Goal: Information Seeking & Learning: Stay updated

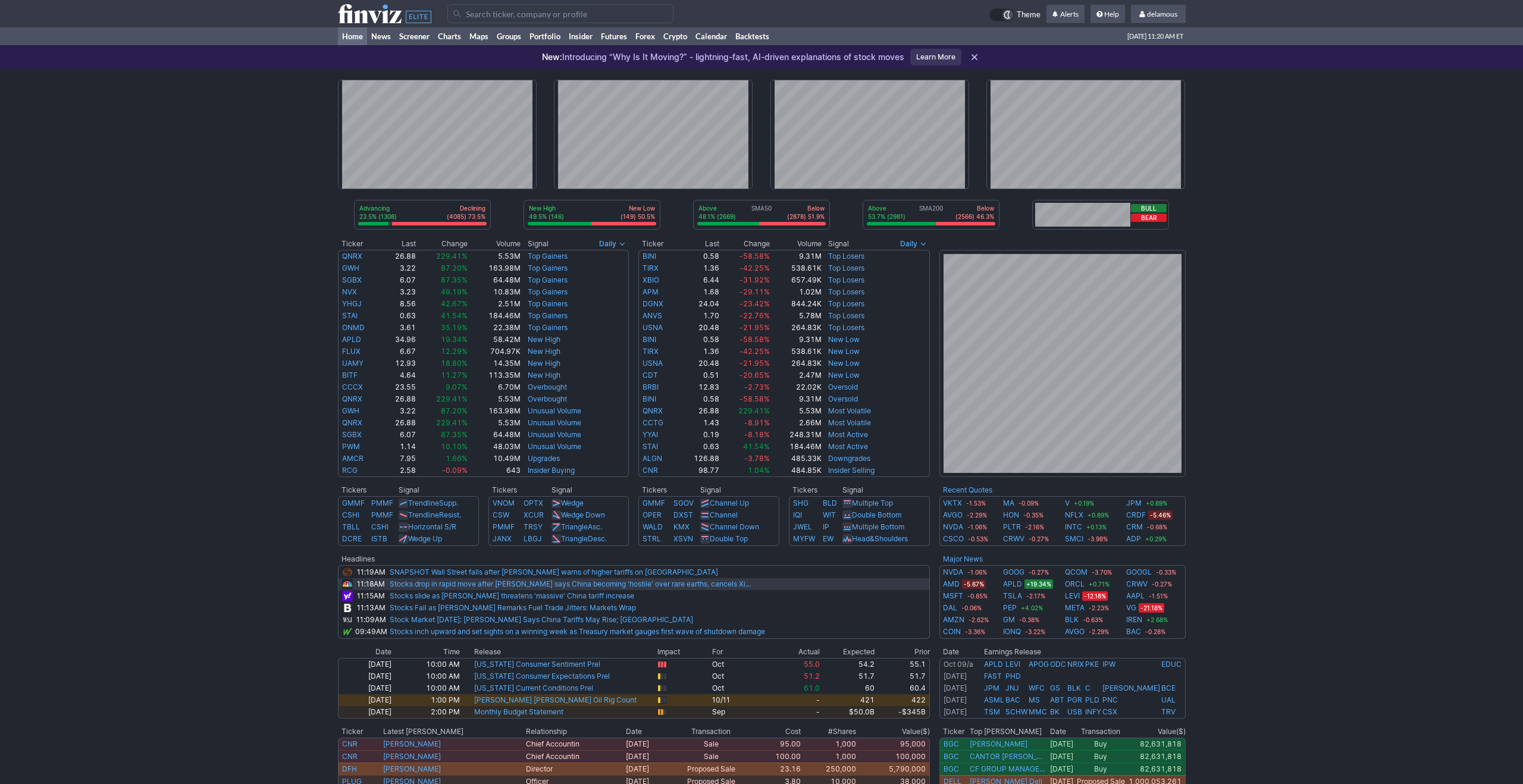
click at [520, 585] on link "Stocks drop in rapid move after Trump says China becoming 'hostile' over rare e…" at bounding box center [570, 584] width 361 height 9
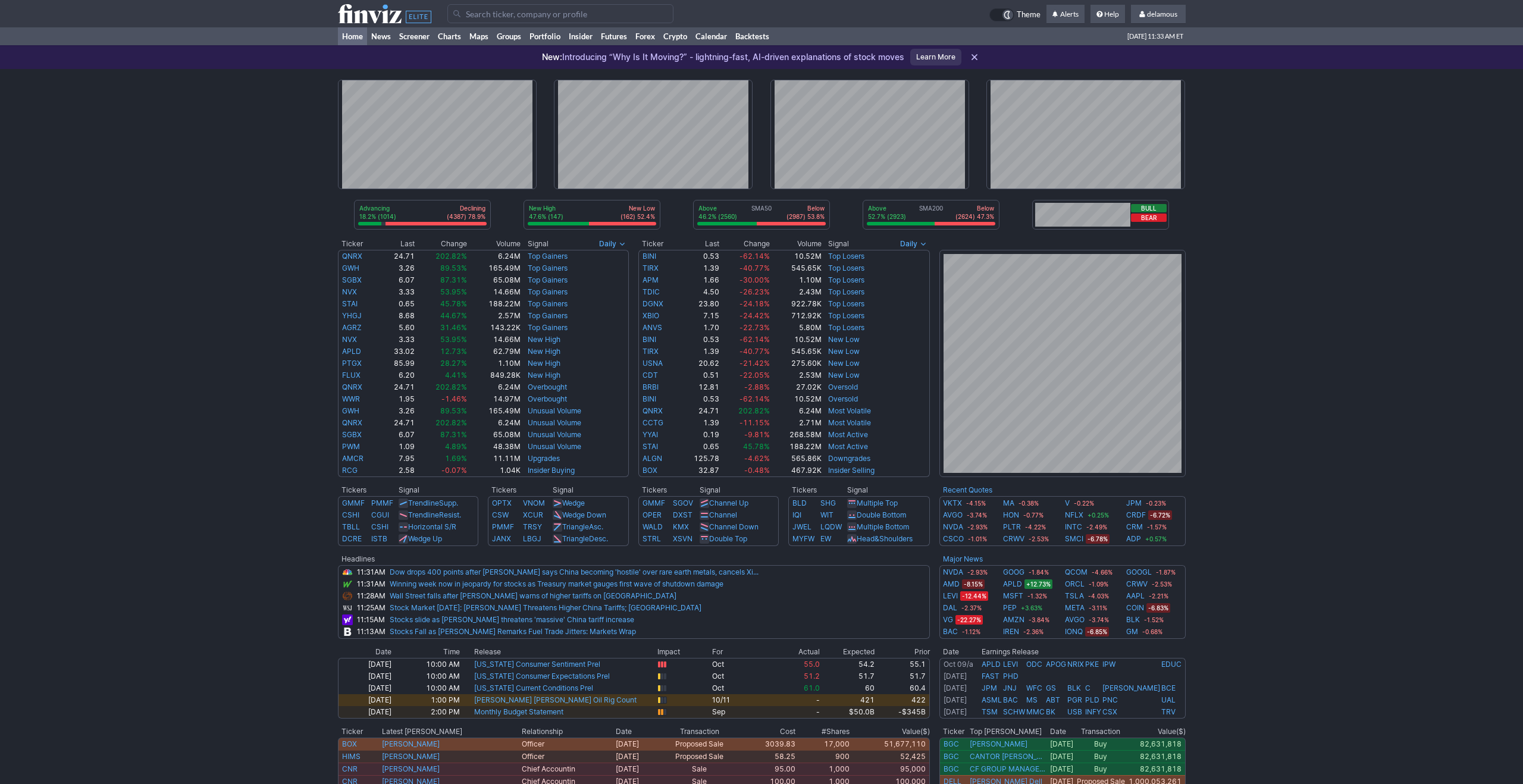
click at [166, 124] on div "Advancing 18.2% (1014) Declining (4387) 78.9% New High 47.6% (147) New Low (162…" at bounding box center [762, 493] width 1523 height 849
click at [215, 125] on div "Advancing 18.2% (1014) Declining (4387) 78.9% New High 47.6% (147) New Low (162…" at bounding box center [762, 493] width 1523 height 849
click at [504, 576] on link "Dow drops 400 points after Trump says China becoming 'hostile' over rare earth …" at bounding box center [573, 572] width 369 height 9
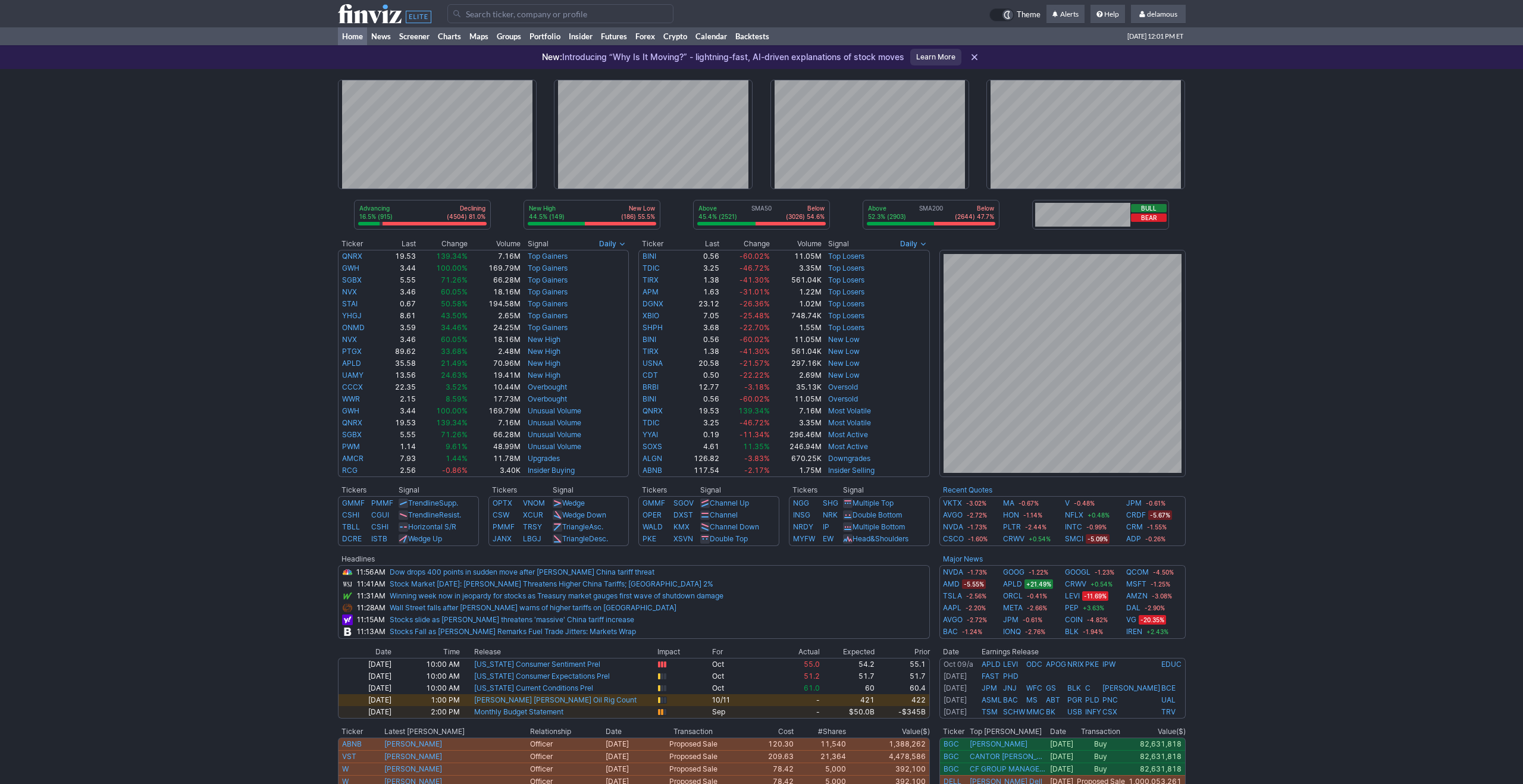
click at [239, 119] on div "Advancing 16.5% (915) Declining (4504) 81.0% New High 44.5% (149) New Low (186)…" at bounding box center [762, 493] width 1523 height 849
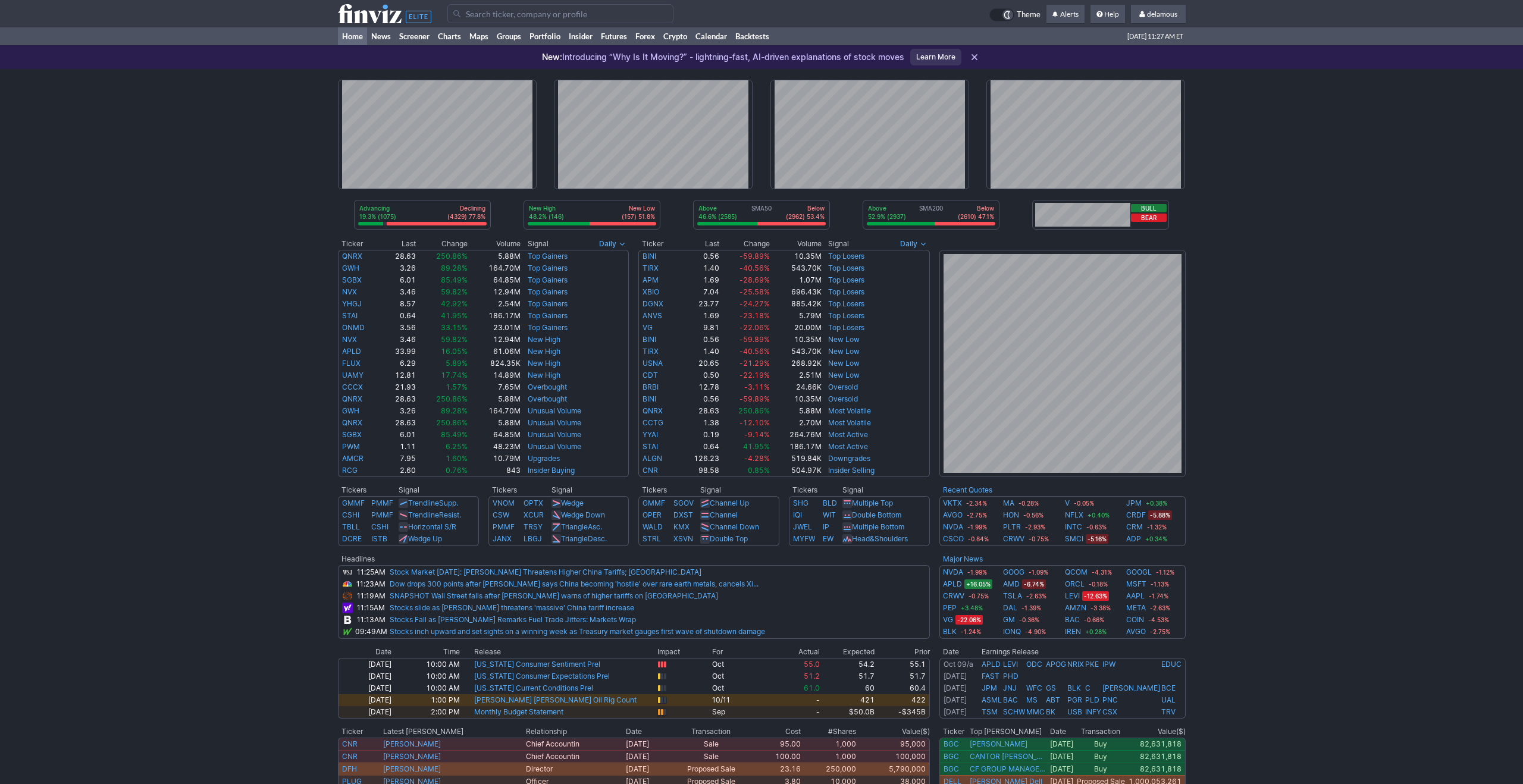
click at [167, 586] on div "Advancing 19.3% (1075) Declining (4329) 77.8% New High 48.2% (146) New Low (157…" at bounding box center [762, 493] width 1523 height 849
click at [432, 584] on link "Dow drops 300 points after Trump says China becoming 'hostile' over rare earth …" at bounding box center [573, 584] width 369 height 9
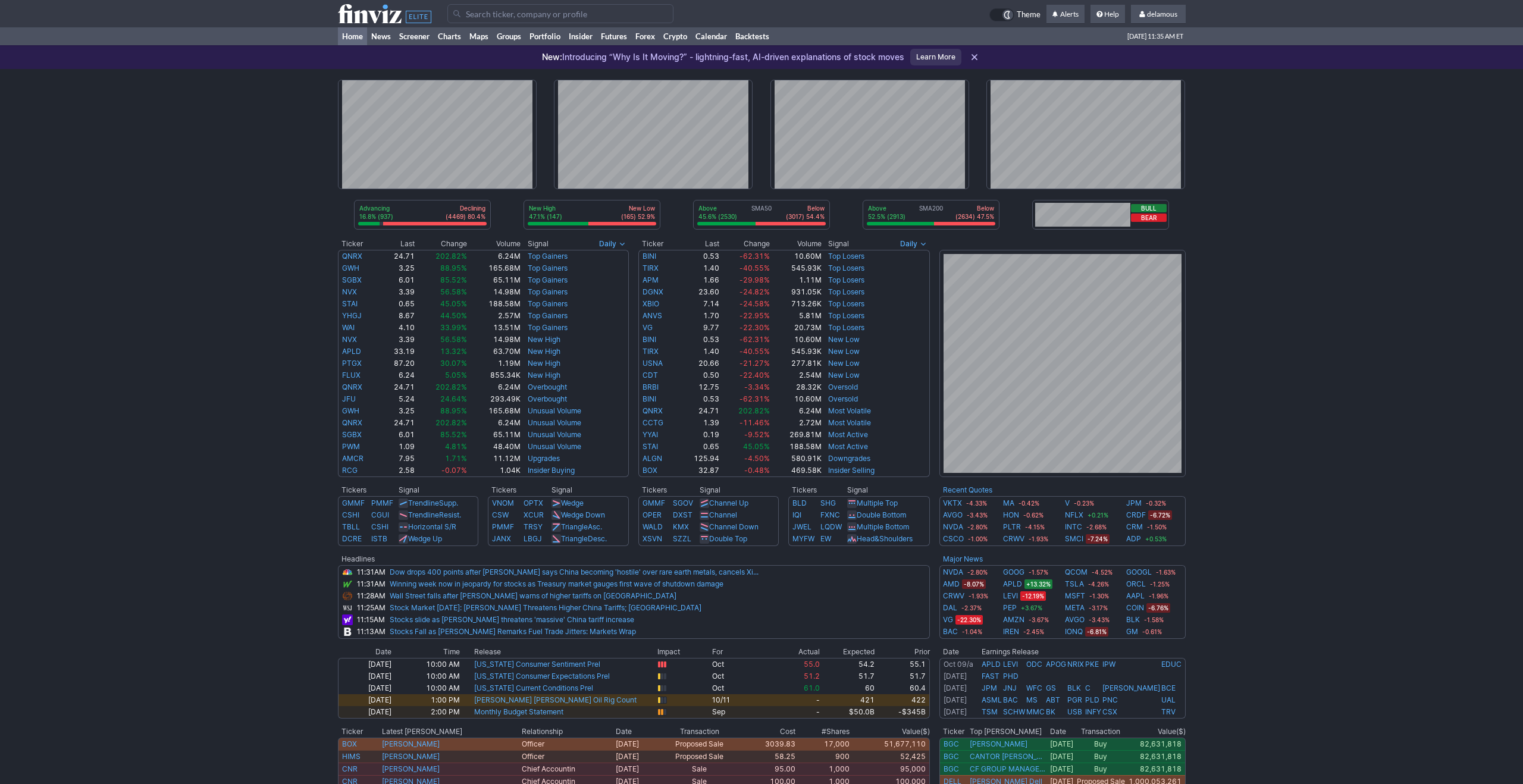
click at [256, 170] on div "Advancing 16.8% (937) Declining (4469) 80.4% New High 47.1% (147) New Low (165)…" at bounding box center [762, 493] width 1523 height 849
click at [1332, 235] on div "Advancing 16.6% (925) Declining (4477) 80.5% New High 47.1% (147) New Low (165)…" at bounding box center [762, 493] width 1523 height 849
click at [124, 66] on div "New: Introducing “Why Is It Moving?” - lightning-fast, AI-driven explanations o…" at bounding box center [762, 56] width 1523 height 23
click at [132, 80] on div "Advancing 16.6% (925) Declining (4477) 80.5% New High 47.1% (147) New Low (165)…" at bounding box center [762, 493] width 1523 height 849
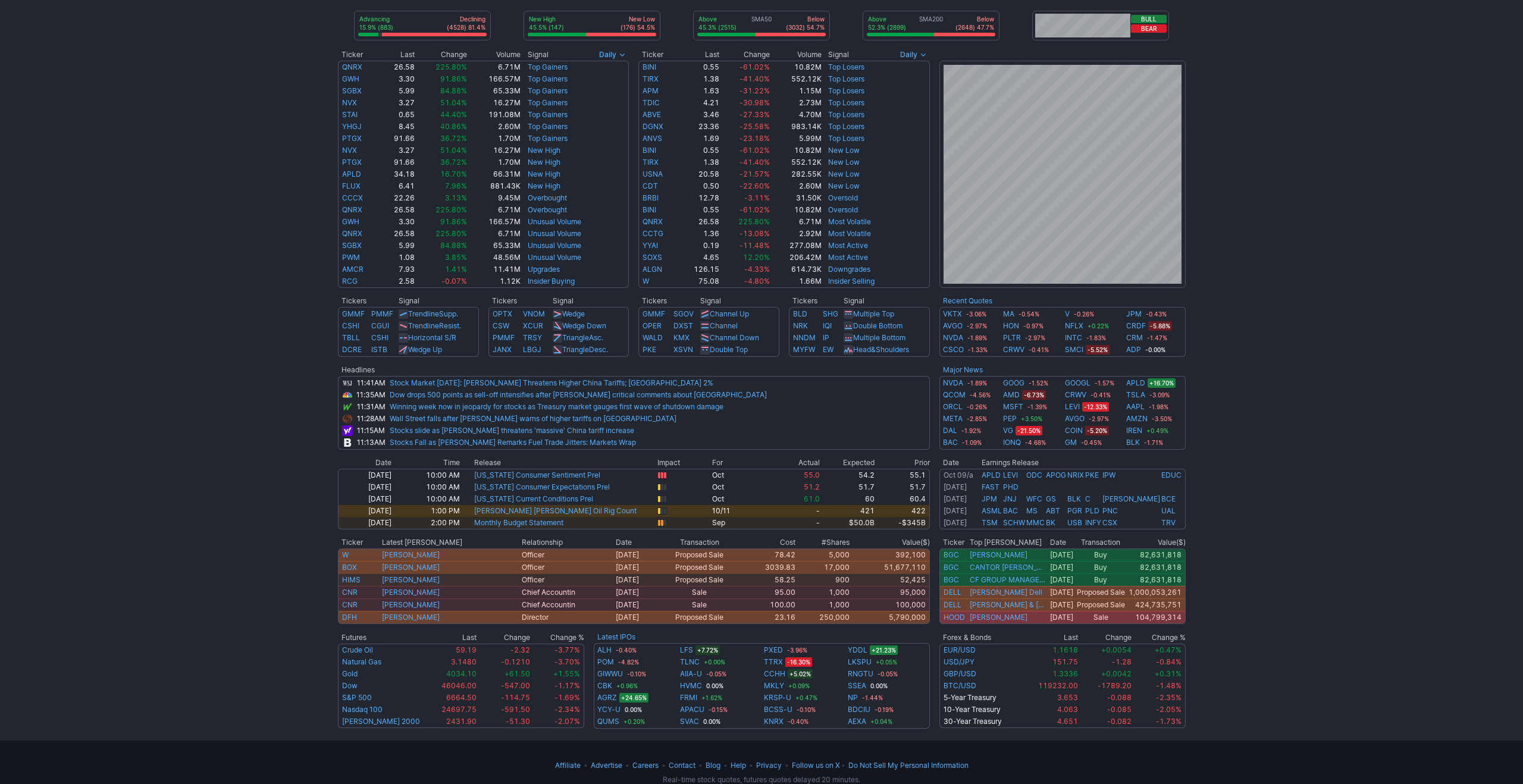
scroll to position [222, 0]
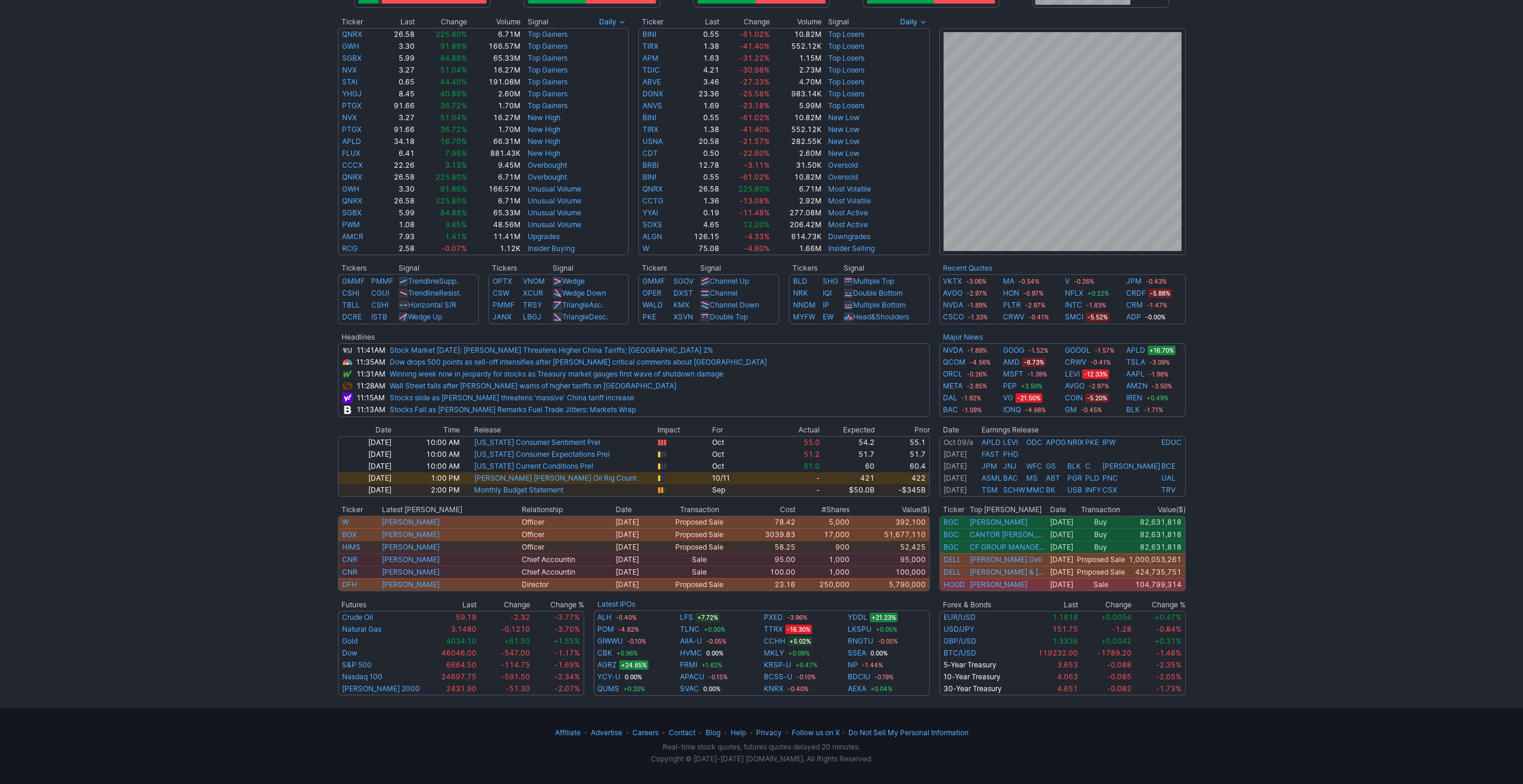
click at [202, 278] on div "Advancing 15.9% (883) Declining (4528) 81.4% New High 45.5% (147) New Low (176)…" at bounding box center [762, 271] width 1523 height 849
click at [468, 351] on link "Stock Market [DATE]: [PERSON_NAME] Threatens Higher China Tariffs; [GEOGRAPHIC_…" at bounding box center [551, 350] width 324 height 9
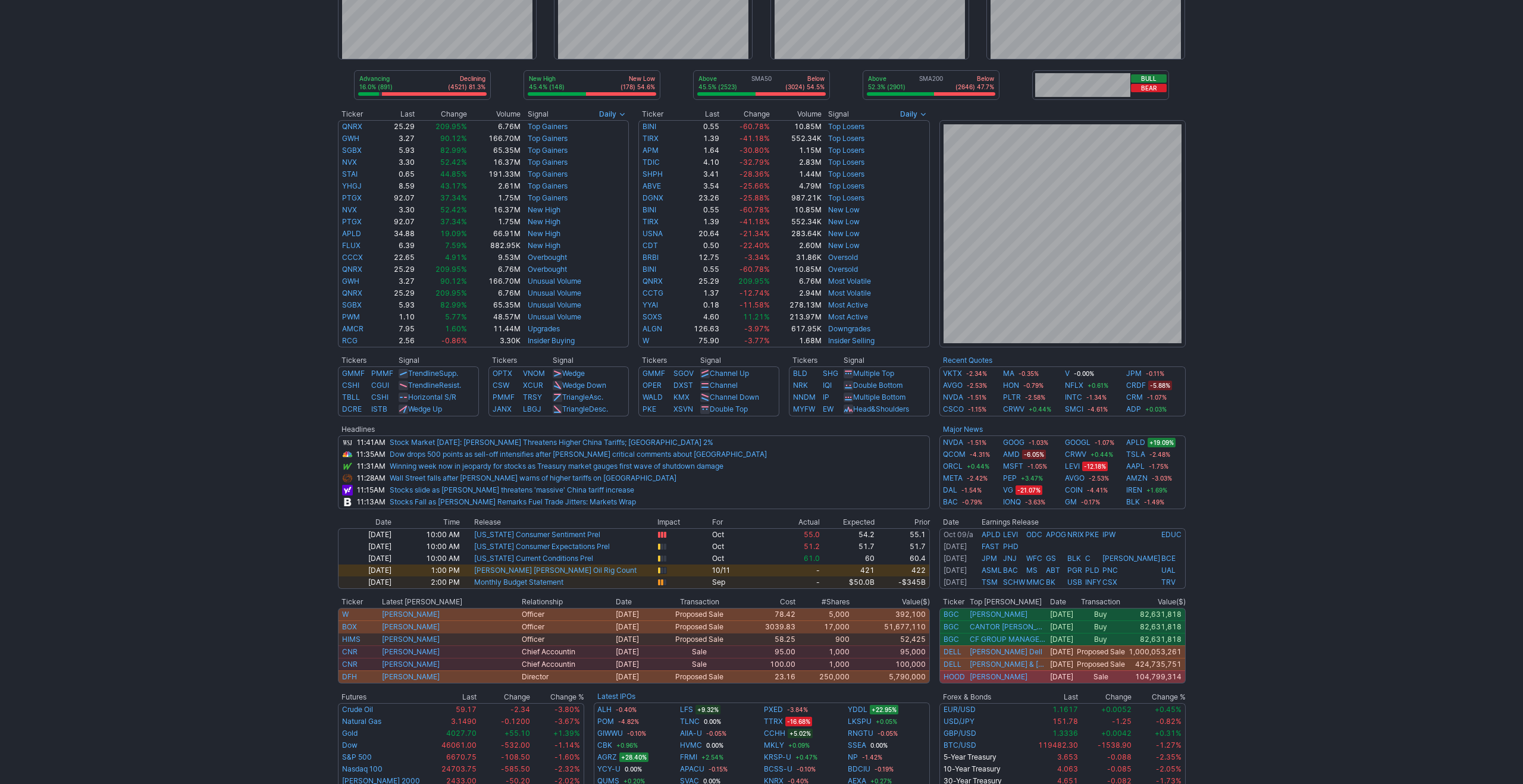
scroll to position [0, 0]
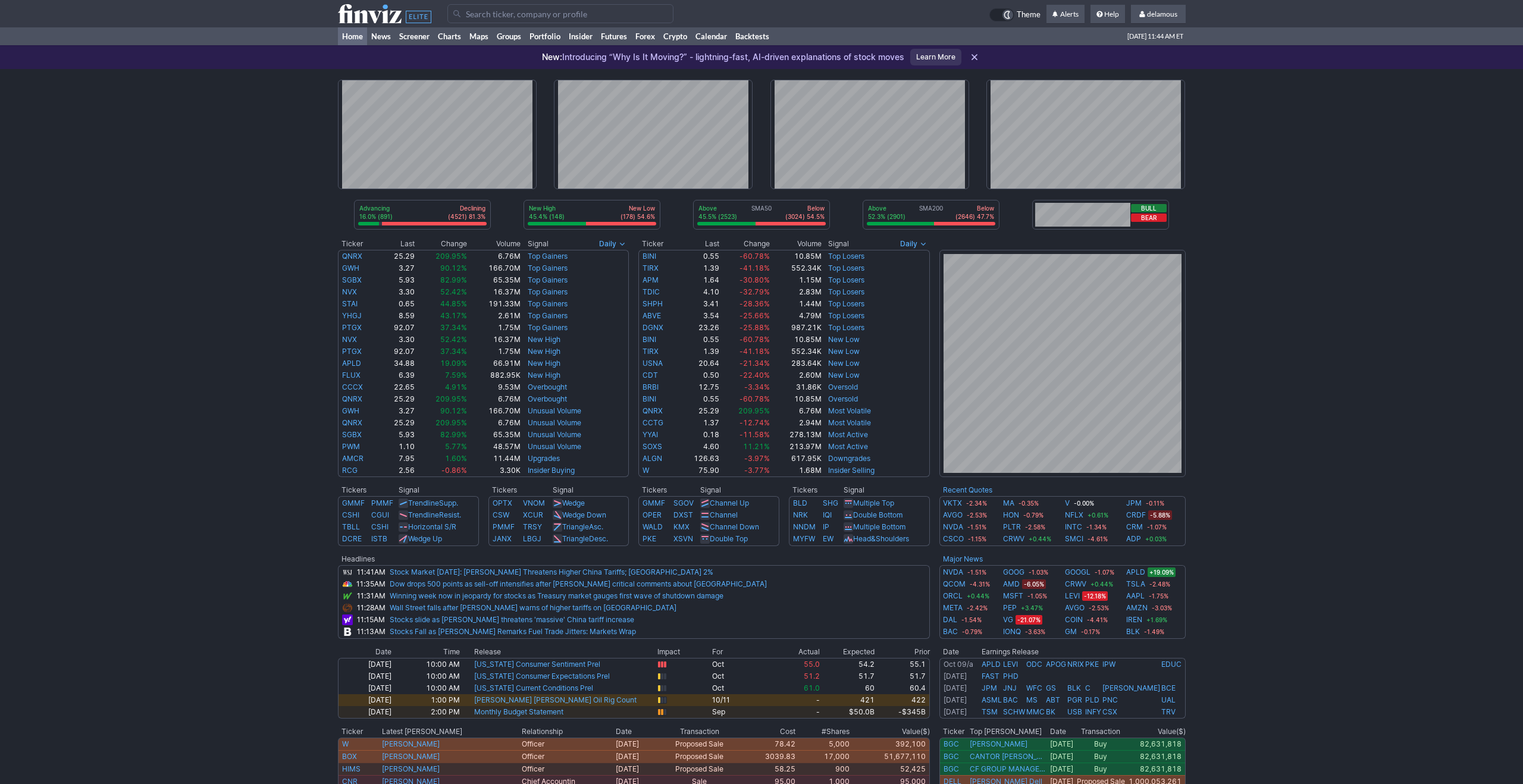
click at [1379, 55] on div "New: Introducing “Why Is It Moving?” - lightning-fast, AI-driven explanations o…" at bounding box center [762, 56] width 1523 height 23
click at [1365, 185] on div "Advancing 16.0% (891) Declining (4521) 81.3% New High 45.4% (148) New Low (178)…" at bounding box center [762, 493] width 1523 height 849
click at [1266, 200] on div "Advancing 16.0% (891) Declining (4521) 81.3% New High 45.4% (148) New Low (178)…" at bounding box center [762, 493] width 1523 height 849
click at [539, 572] on link "Stock Market [DATE]: [PERSON_NAME] Threatens Higher China Tariffs; [GEOGRAPHIC_…" at bounding box center [551, 572] width 324 height 9
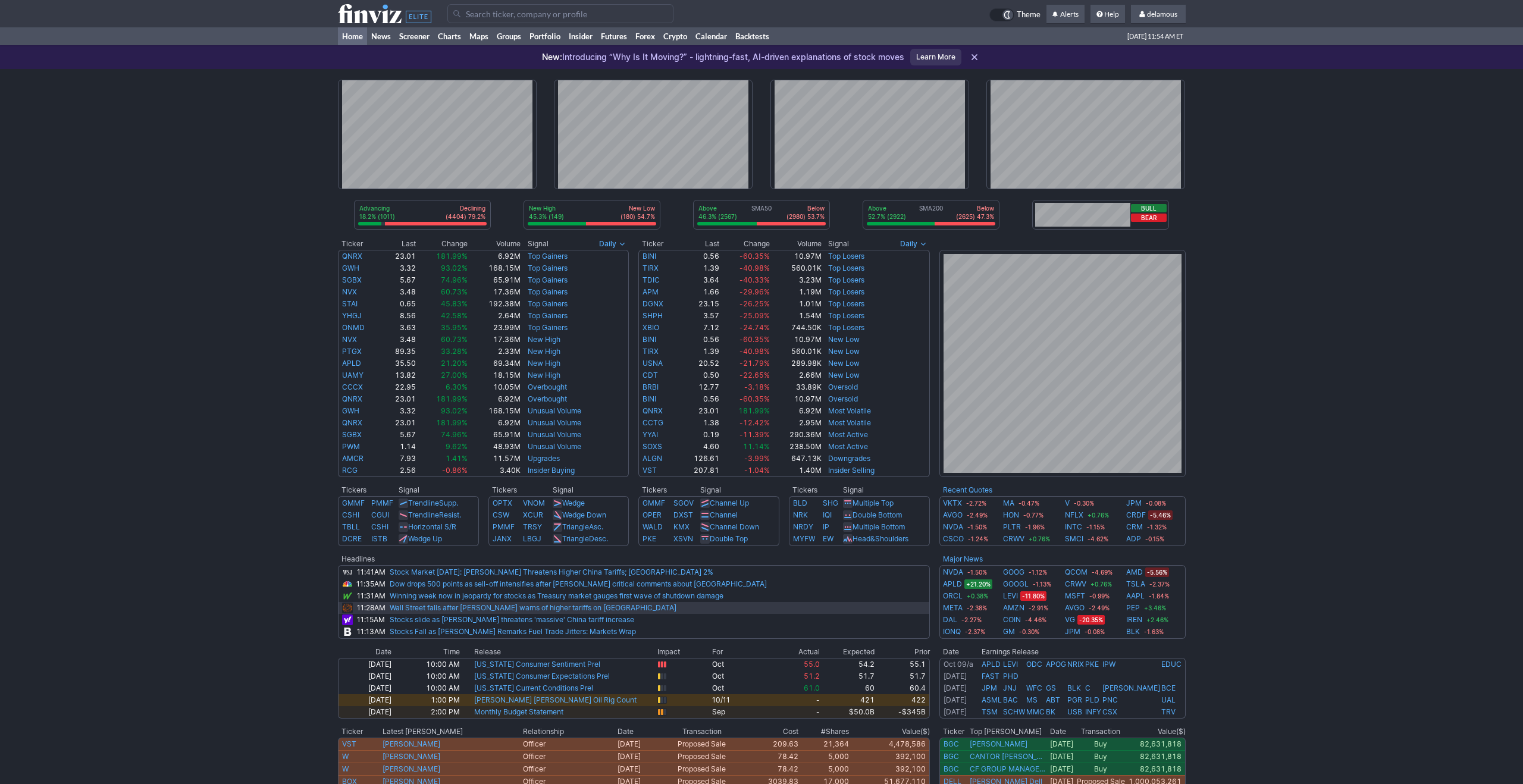
click at [491, 607] on link "Wall Street falls after Trump warns of higher tariffs on China" at bounding box center [533, 608] width 287 height 9
click at [1315, 159] on div "Advancing 18.6% (1035) Declining (4378) 78.7% New High 45.4% (149) New Low (179…" at bounding box center [762, 493] width 1523 height 849
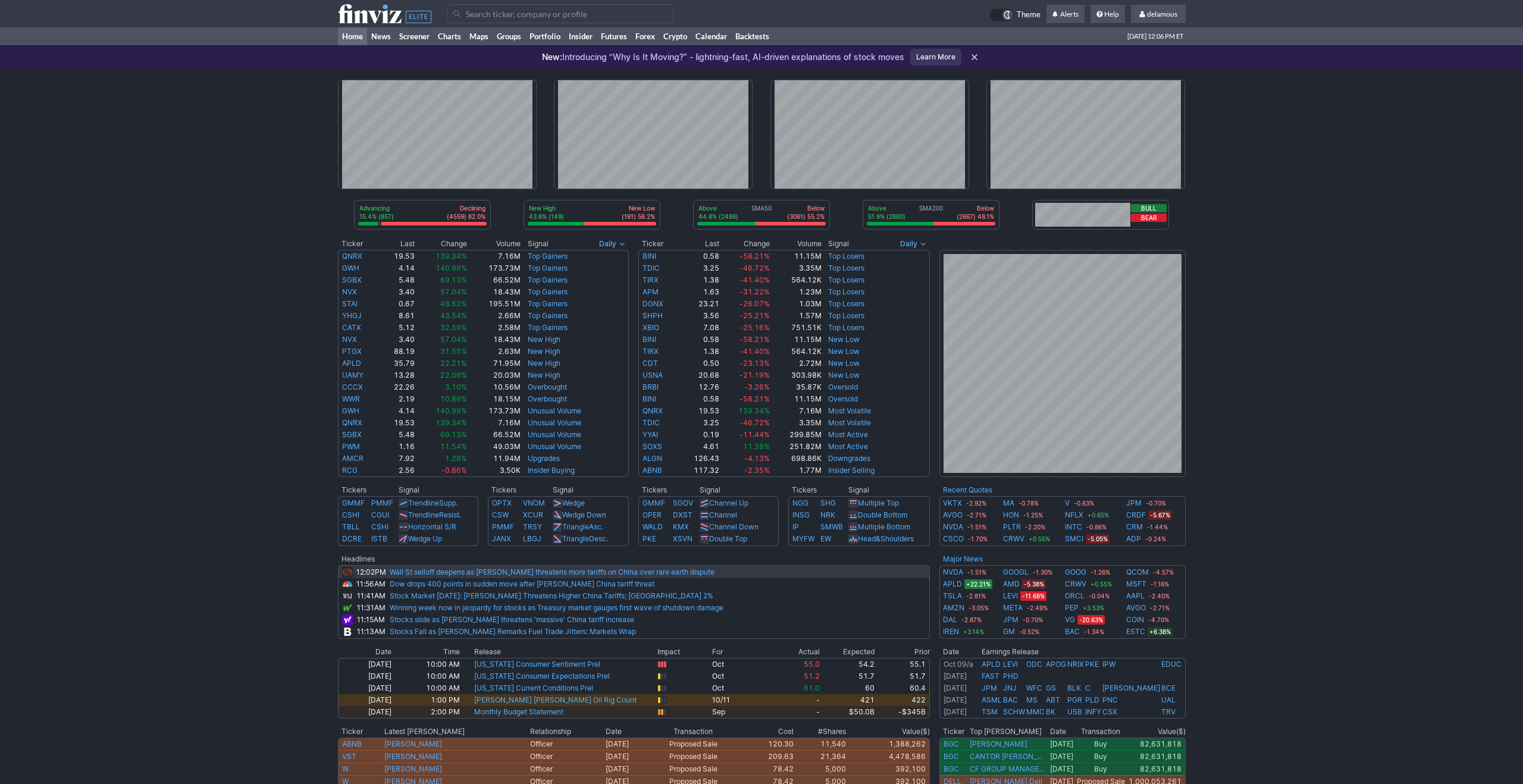
click at [663, 573] on link "Wall St selloff deepens as [PERSON_NAME] threatens more tariffs on China over r…" at bounding box center [552, 572] width 325 height 9
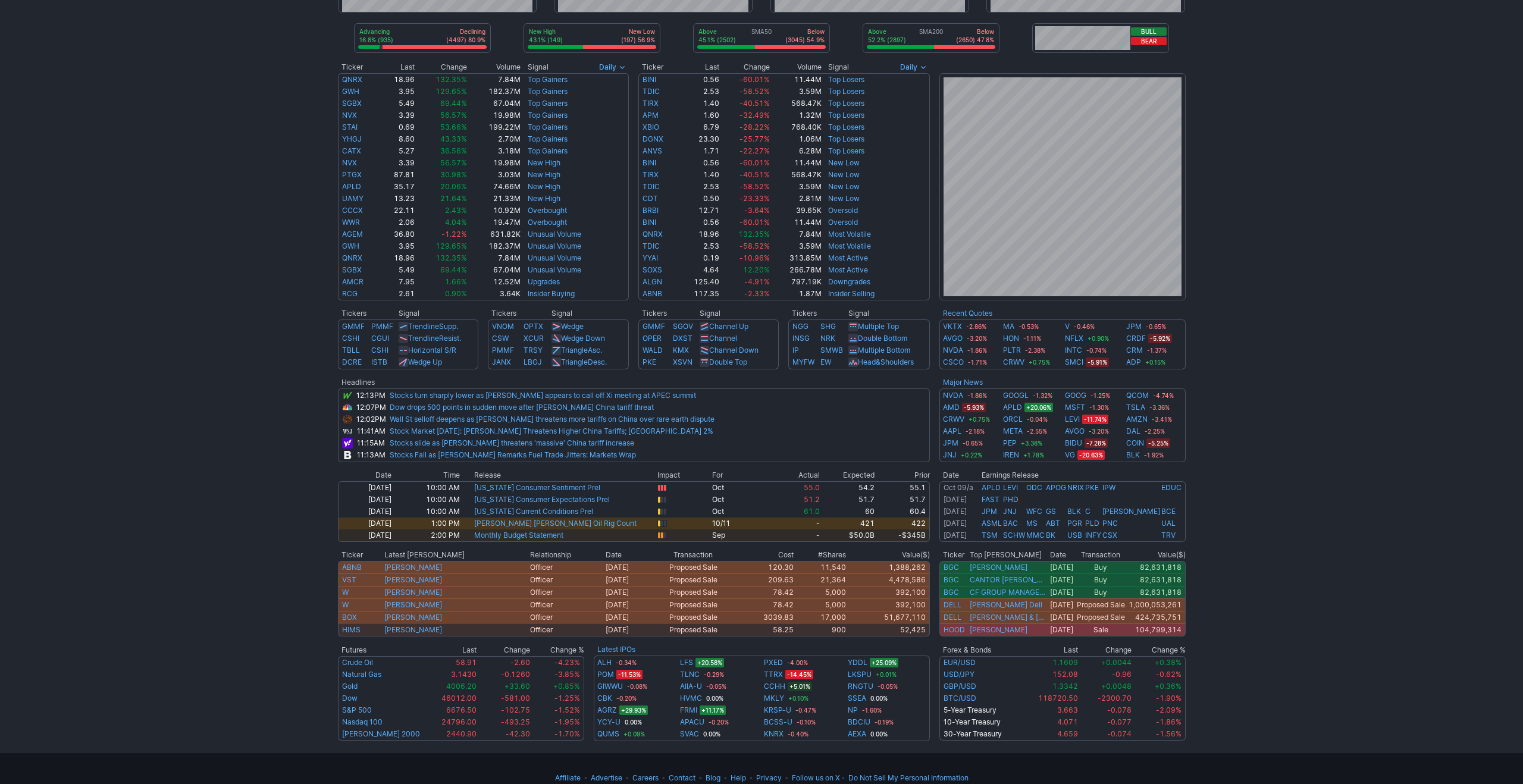
scroll to position [222, 0]
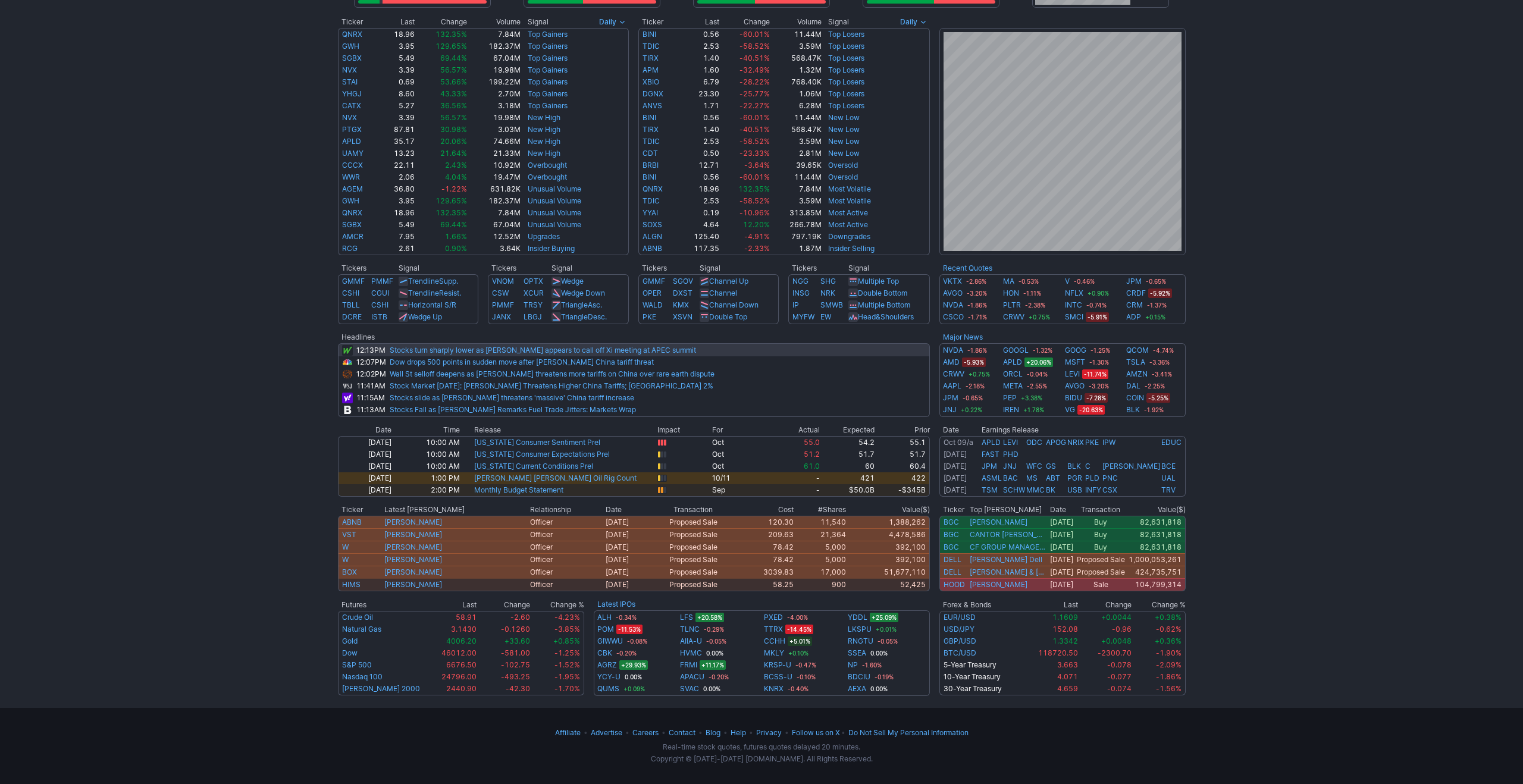
click at [398, 351] on link "Stocks turn sharply lower as [PERSON_NAME] appears to call off Xi meeting at AP…" at bounding box center [542, 350] width 306 height 9
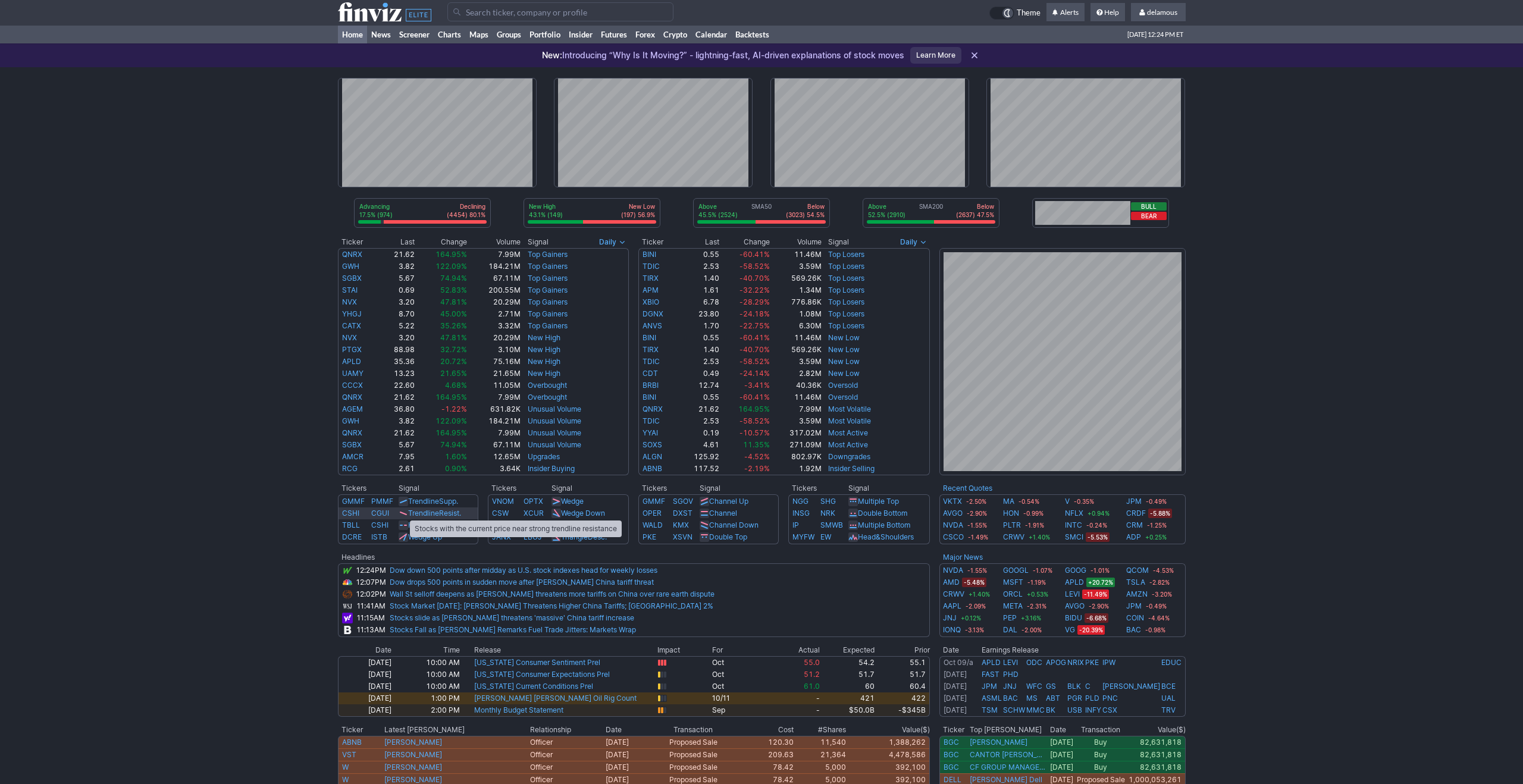
scroll to position [0, 0]
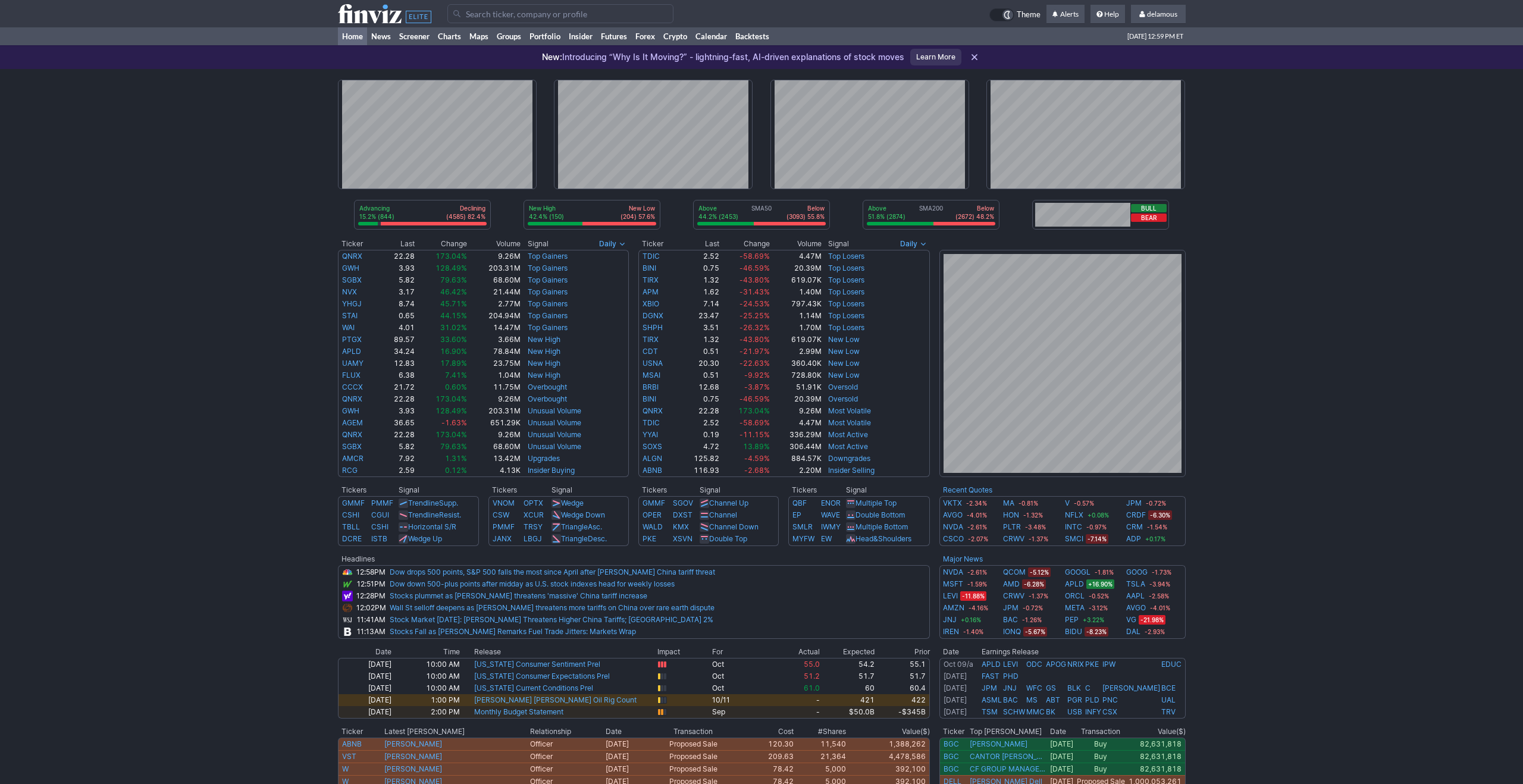
click at [219, 151] on div "Advancing 15.2% (844) Declining (4585) 82.4% New High 42.4% (150) New Low (204)…" at bounding box center [762, 493] width 1523 height 849
click at [584, 571] on link "Dow drops 500 points, S&P 500 falls the most since April after [PERSON_NAME] Ch…" at bounding box center [552, 572] width 325 height 9
